Goal: Book appointment/travel/reservation

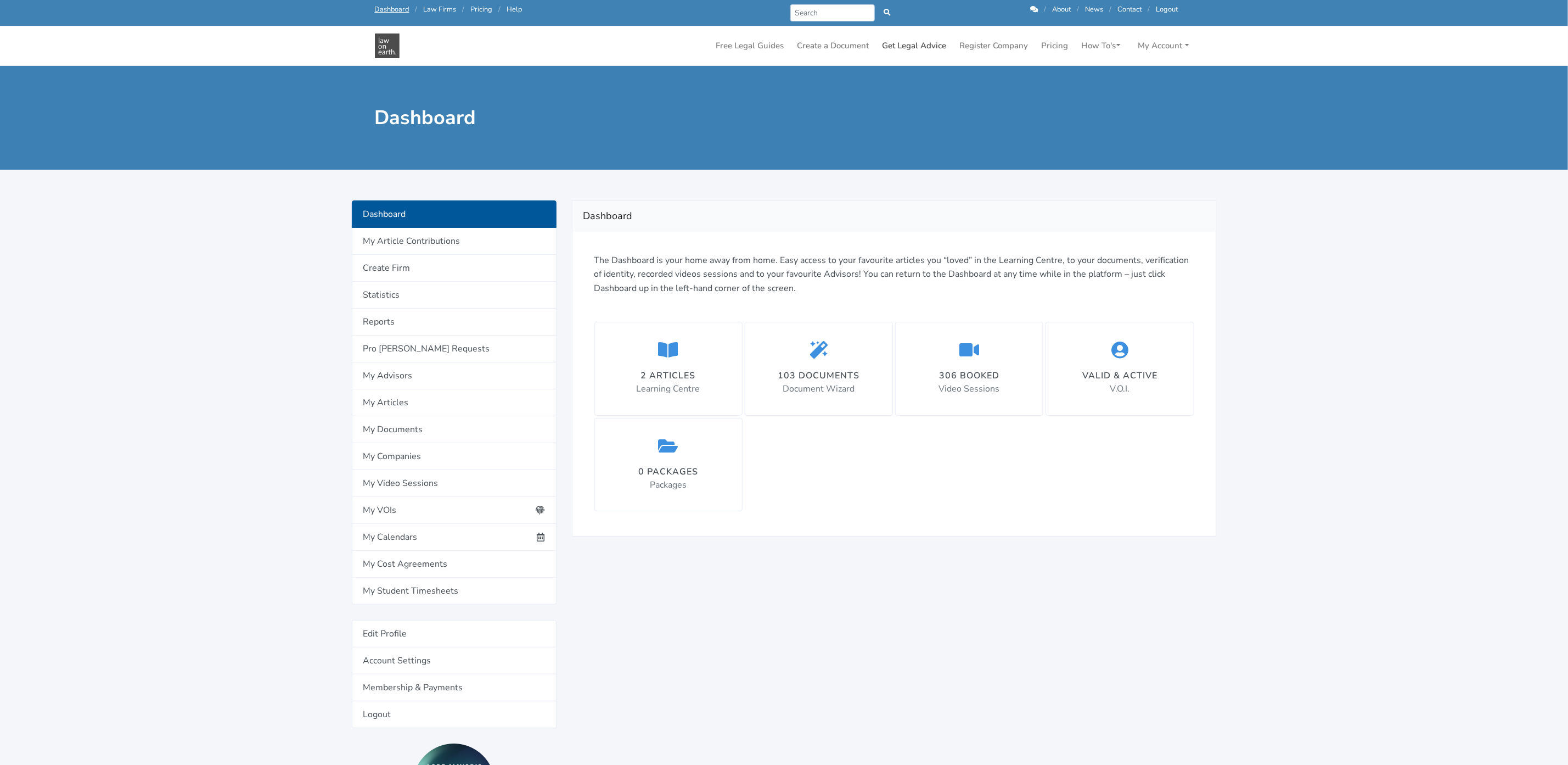
click at [913, 44] on link "Get Legal Advice" at bounding box center [915, 46] width 73 height 21
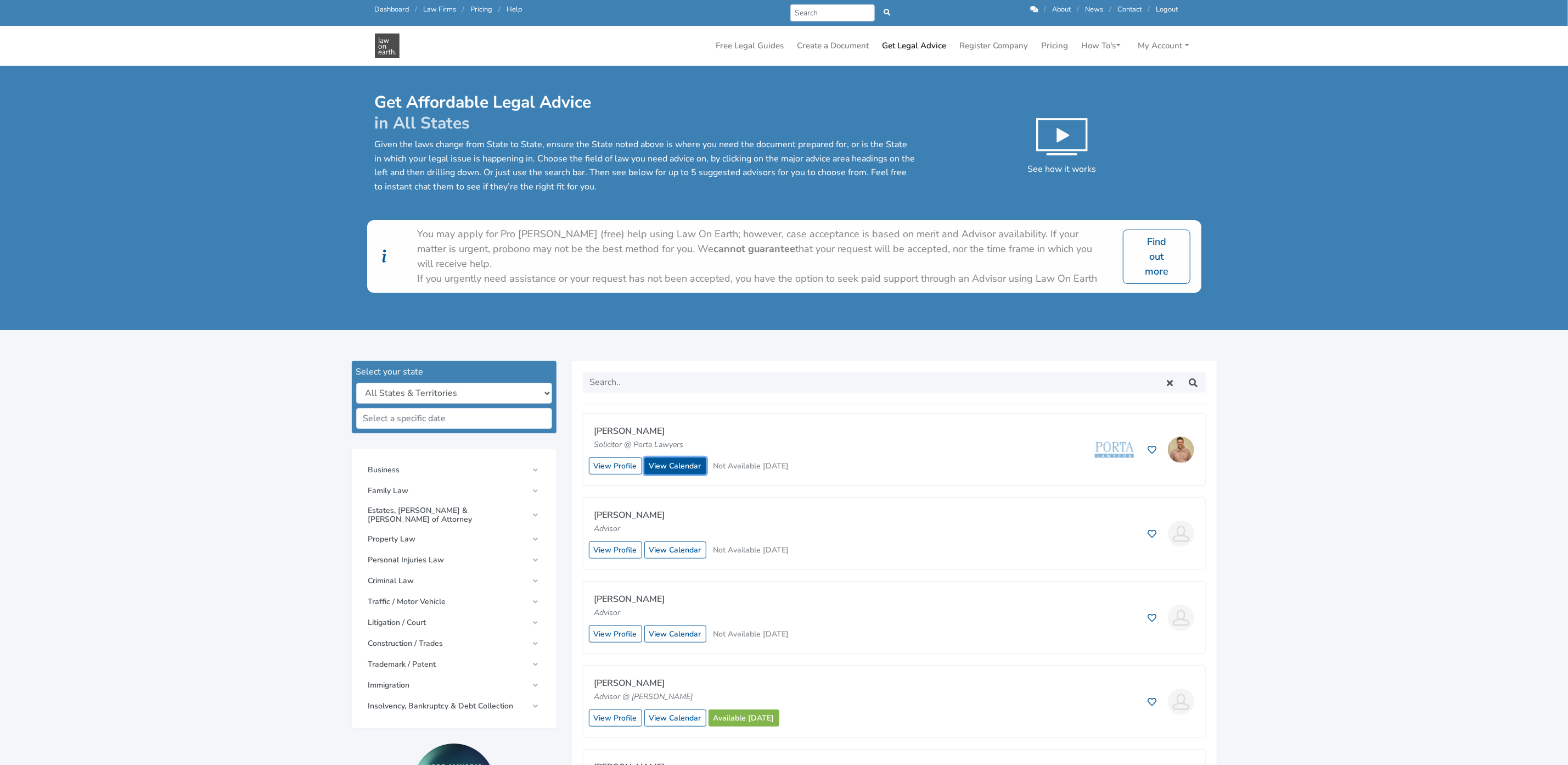
click at [671, 462] on link "View Calendar" at bounding box center [675, 465] width 62 height 17
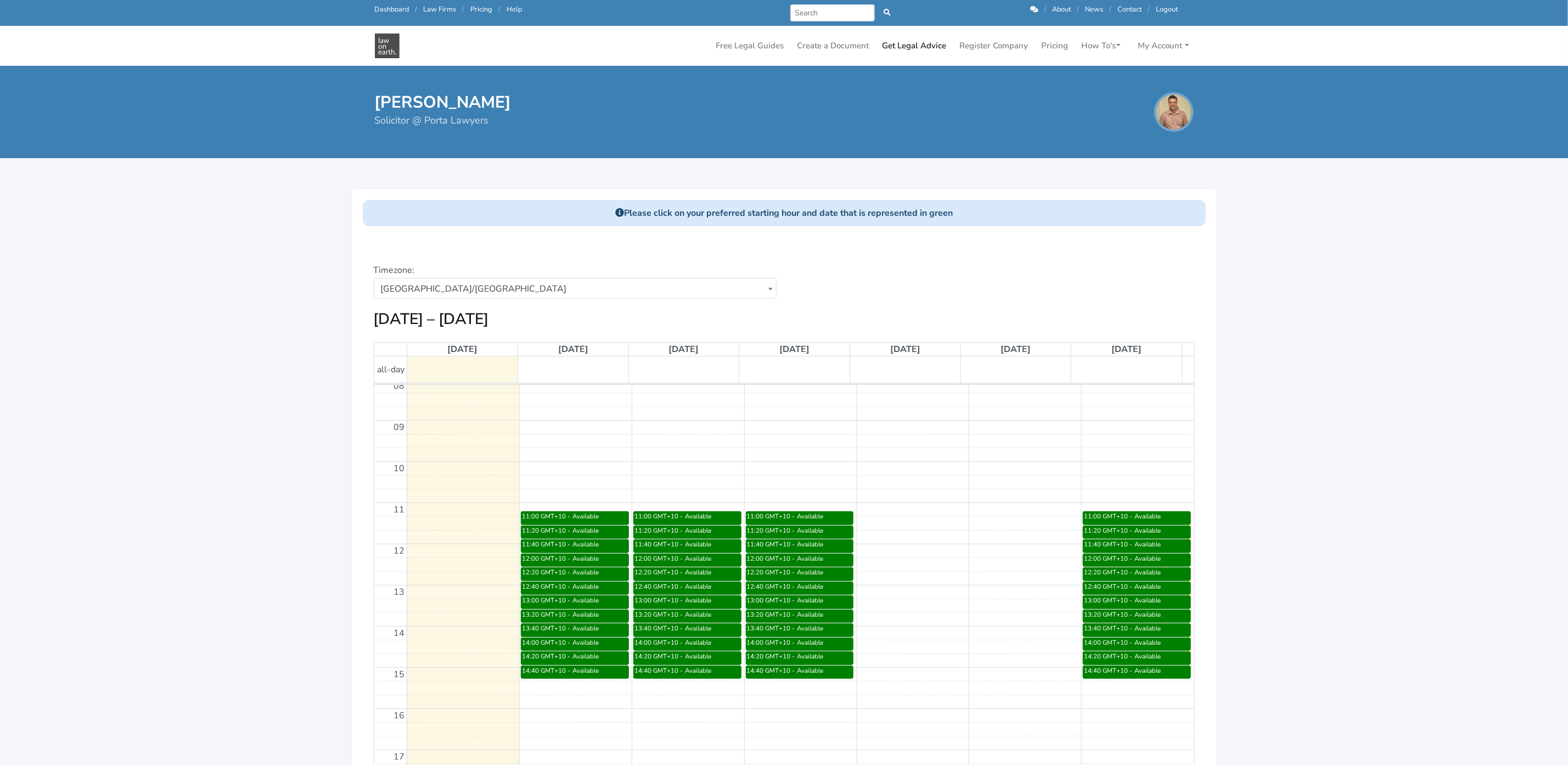
scroll to position [362, 0]
